Goal: Task Accomplishment & Management: Use online tool/utility

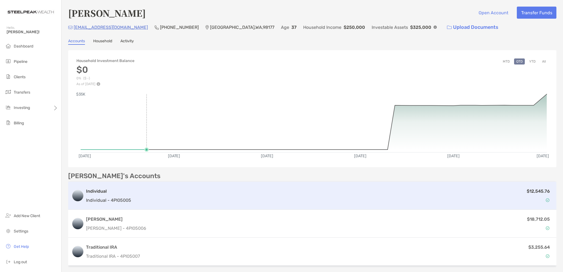
scroll to position [30, 0]
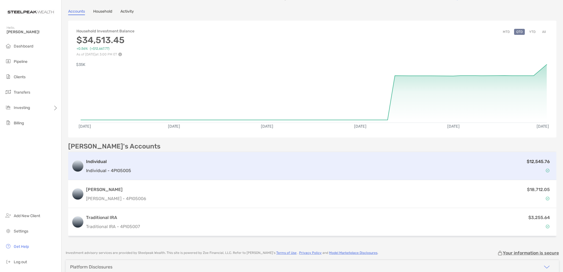
click at [119, 169] on p "Individual - 4PI05005" at bounding box center [108, 170] width 45 height 7
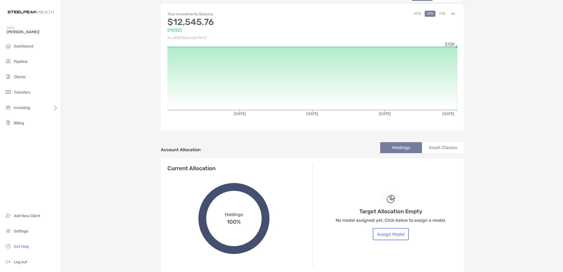
scroll to position [55, 0]
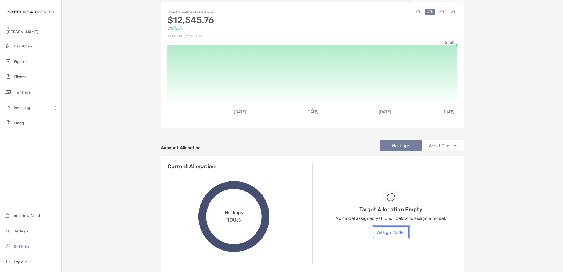
click at [388, 233] on button "Assign Model" at bounding box center [391, 233] width 36 height 12
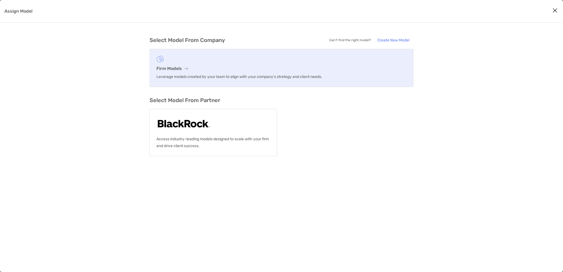
click at [183, 67] on h3 "Firm Models" at bounding box center [281, 68] width 250 height 5
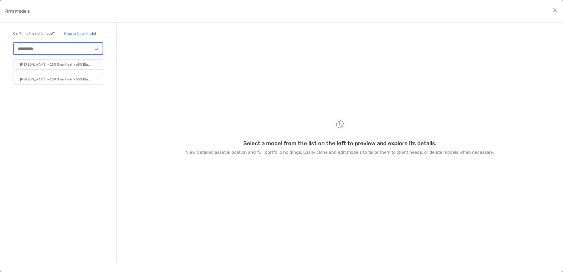
click at [67, 48] on input "Firm Models" at bounding box center [53, 48] width 79 height 5
type input "*********"
click at [22, 12] on p "Firm Models" at bounding box center [17, 11] width 26 height 7
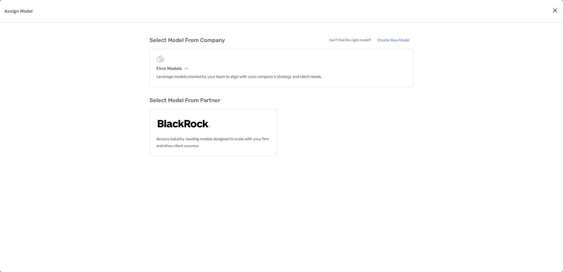
click at [554, 9] on icon "Close modal" at bounding box center [555, 10] width 5 height 7
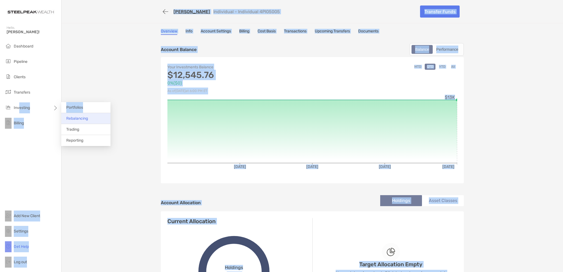
drag, startPoint x: 20, startPoint y: 107, endPoint x: 83, endPoint y: 116, distance: 63.6
click at [84, 115] on body "Account Details Hello, [PERSON_NAME]! Dashboard Pipeline Clients Transfers Inve…" at bounding box center [281, 136] width 563 height 272
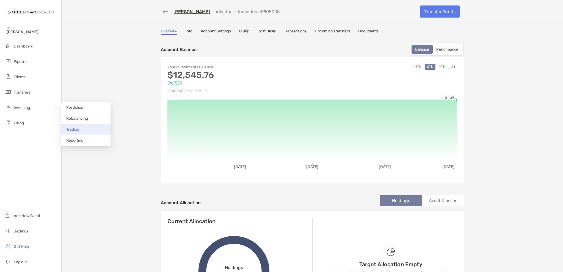
click at [75, 128] on span "Trading" at bounding box center [72, 129] width 13 height 5
